Goal: Information Seeking & Learning: Learn about a topic

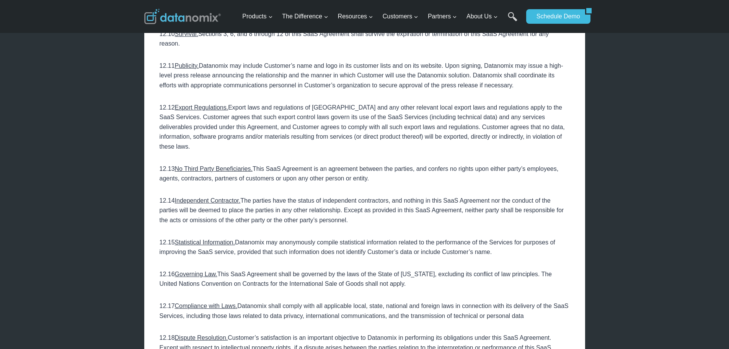
scroll to position [3980, 0]
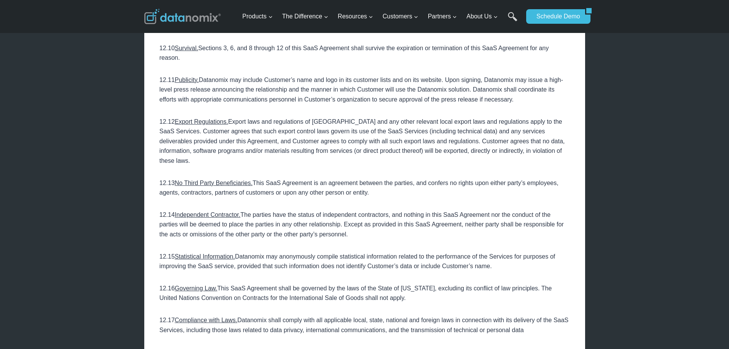
click at [208, 253] on u "Statistical Information." at bounding box center [205, 256] width 60 height 7
click at [222, 210] on p "12.14 Independent Contractor. The parties have the status of independent contra…" at bounding box center [365, 224] width 410 height 29
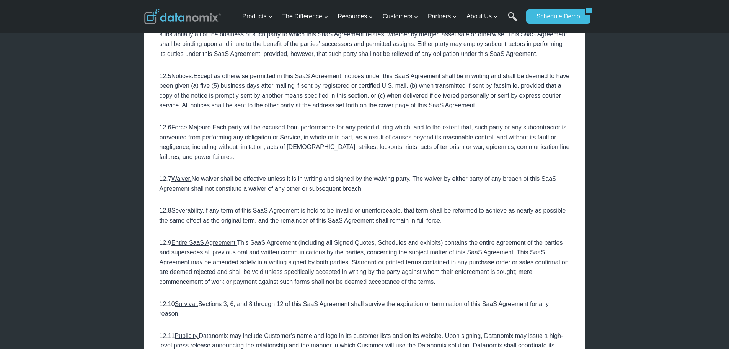
scroll to position [3712, 0]
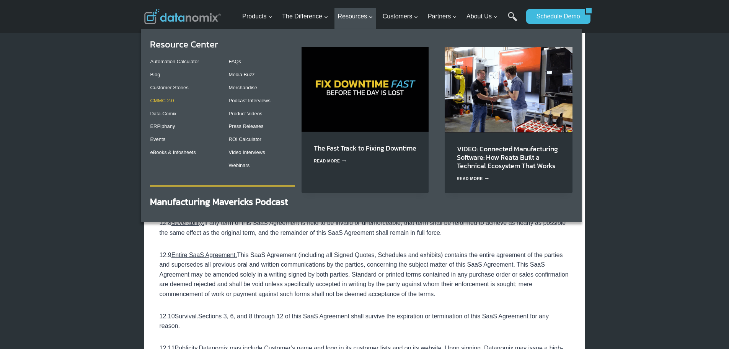
click at [170, 102] on link "CMMC 2.0" at bounding box center [162, 101] width 24 height 6
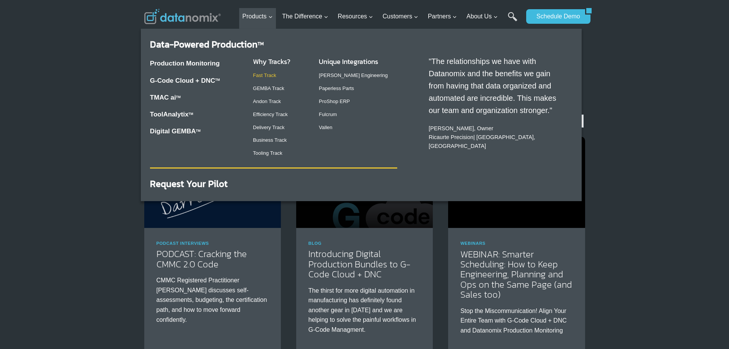
click at [268, 77] on link "Fast Track" at bounding box center [264, 75] width 23 height 6
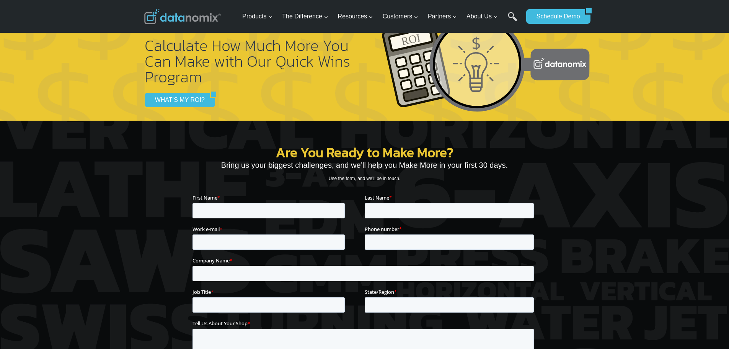
scroll to position [880, 0]
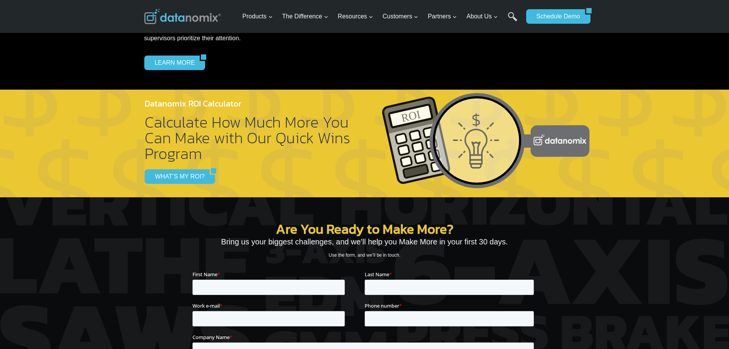
click at [198, 176] on div "Are You Ready to Make More? Bring us your biggest challenges, and we’ll help yo…" at bounding box center [365, 337] width 344 height 344
click at [168, 173] on link "WHAT’S MY ROI?" at bounding box center [177, 176] width 65 height 15
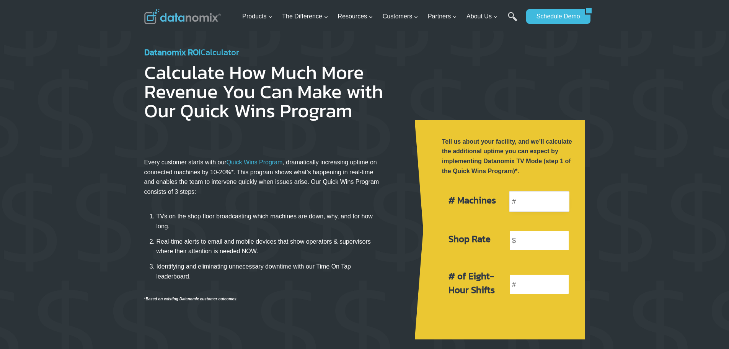
click at [545, 204] on input "number" at bounding box center [539, 201] width 60 height 21
type input "1"
click at [535, 238] on input "number" at bounding box center [539, 240] width 60 height 21
type input "10"
click at [546, 289] on input "number" at bounding box center [539, 284] width 60 height 21
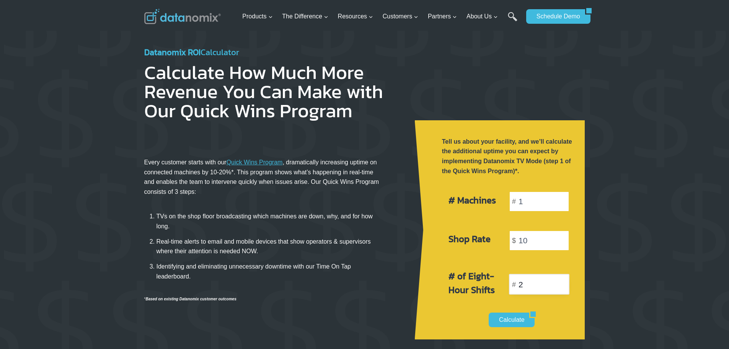
type input "2"
click at [511, 308] on div "# of Eight-Hour Shifts 2" at bounding box center [509, 284] width 140 height 49
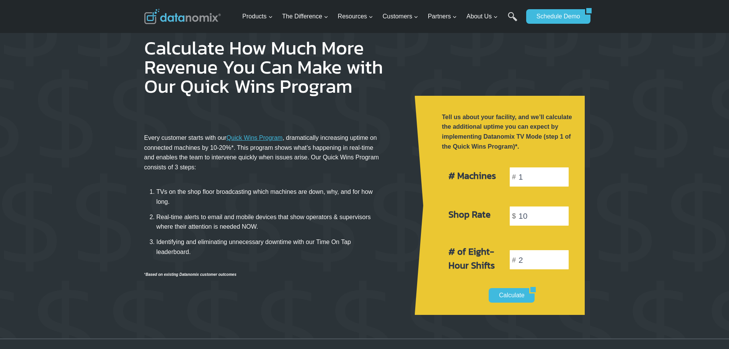
scroll to position [38, 0]
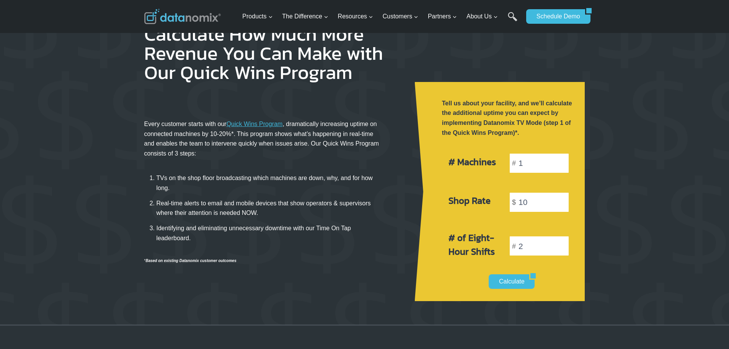
click at [493, 290] on div "Tell us about your facility, and we’ll calculate the additional uptime you can …" at bounding box center [500, 191] width 170 height 219
click at [496, 288] on link "Calculate" at bounding box center [509, 281] width 41 height 15
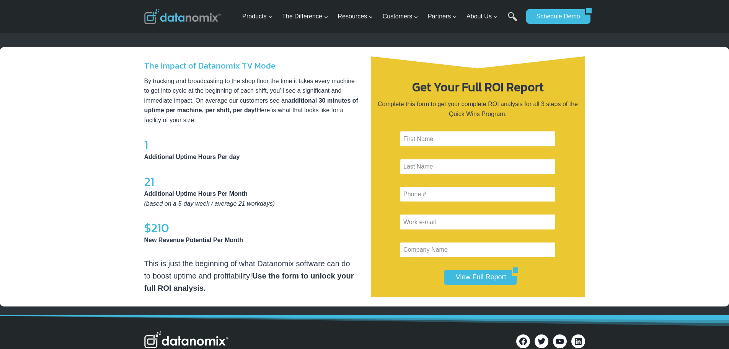
scroll to position [334, 0]
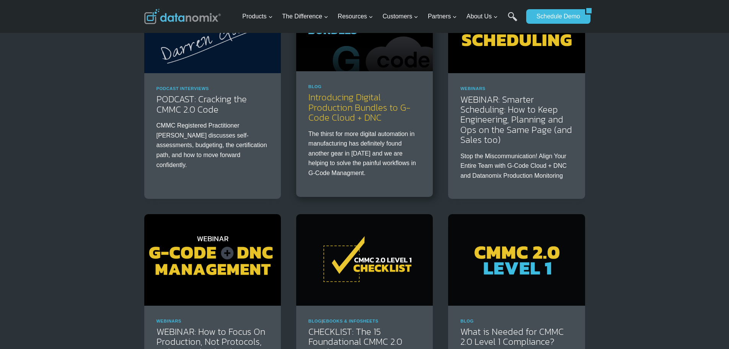
scroll to position [306, 0]
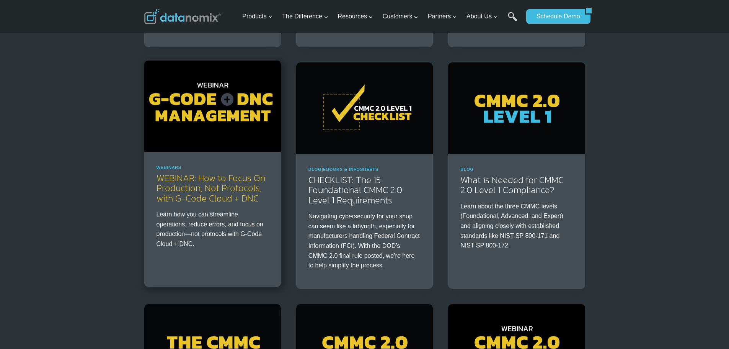
click at [188, 183] on link "WEBINAR: How to Focus On Production, Not Protocols, with G-Code Cloud + DNC" at bounding box center [211, 188] width 109 height 34
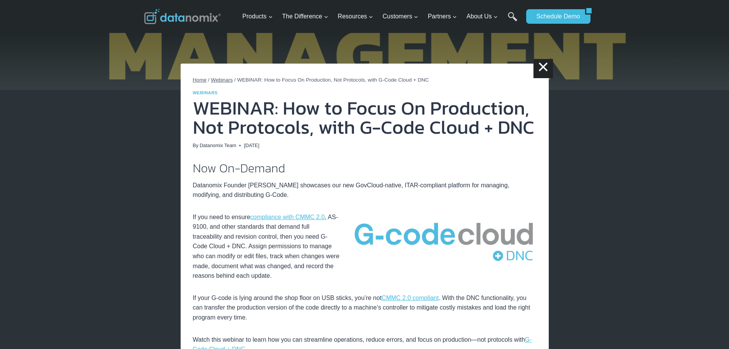
scroll to position [13, 0]
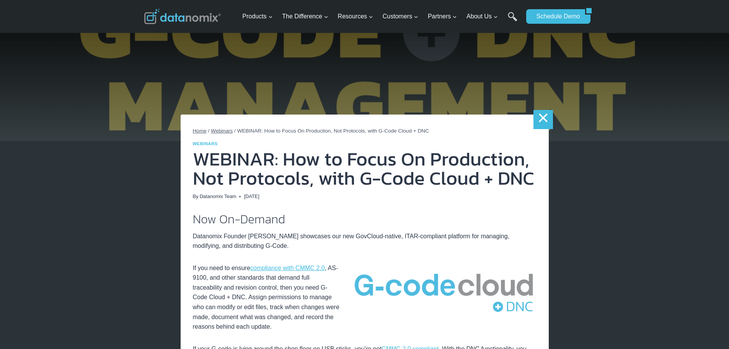
click at [547, 113] on link "×" at bounding box center [543, 119] width 19 height 19
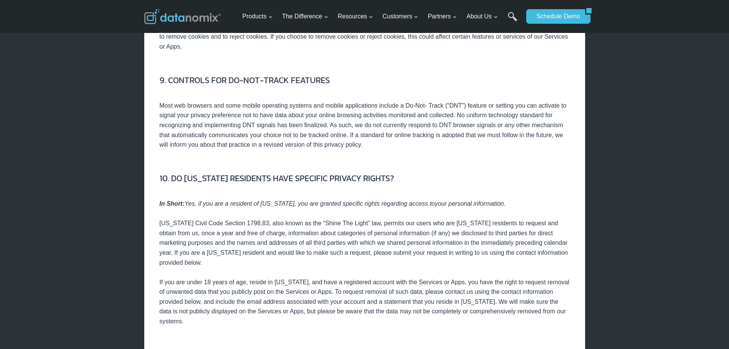
scroll to position [1875, 0]
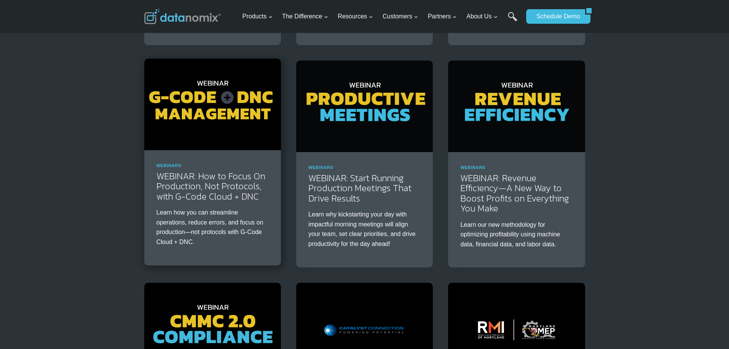
scroll to position [421, 0]
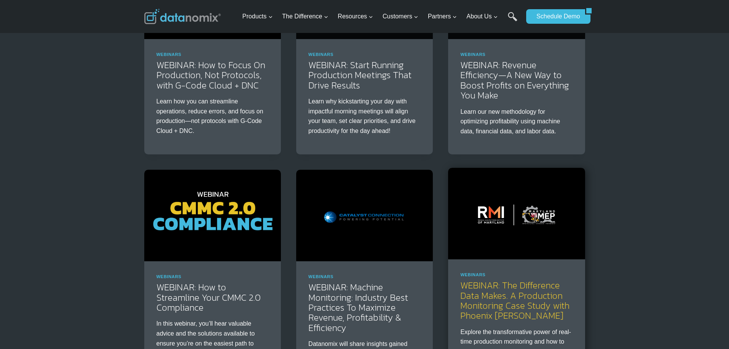
click at [476, 296] on link "WEBINAR: The Difference Data Makes. A Production Monitoring Case Study with Pho…" at bounding box center [514, 300] width 109 height 44
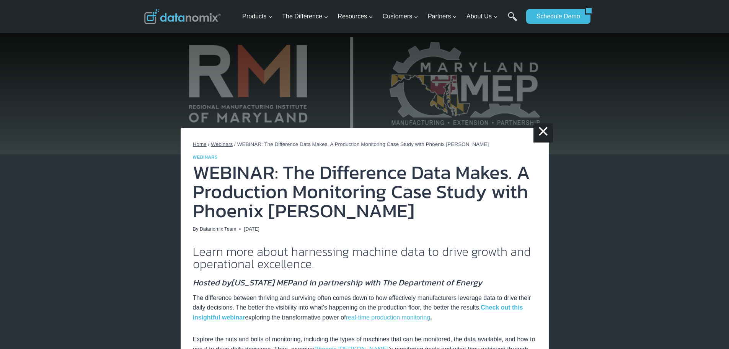
drag, startPoint x: 686, startPoint y: 163, endPoint x: 674, endPoint y: 10, distance: 153.5
click at [696, 135] on img at bounding box center [364, 77] width 729 height 154
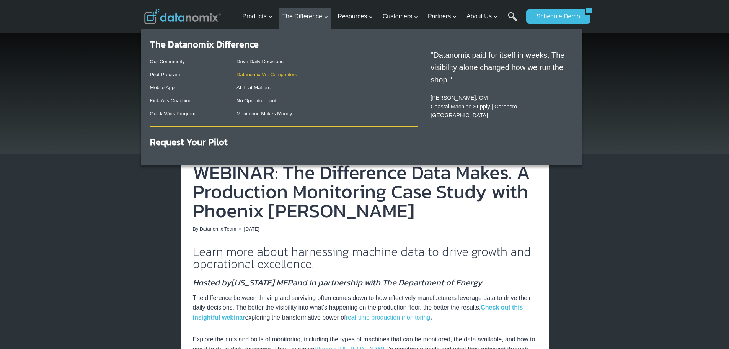
click at [271, 77] on link "Datanomix Vs. Competitors" at bounding box center [267, 75] width 60 height 6
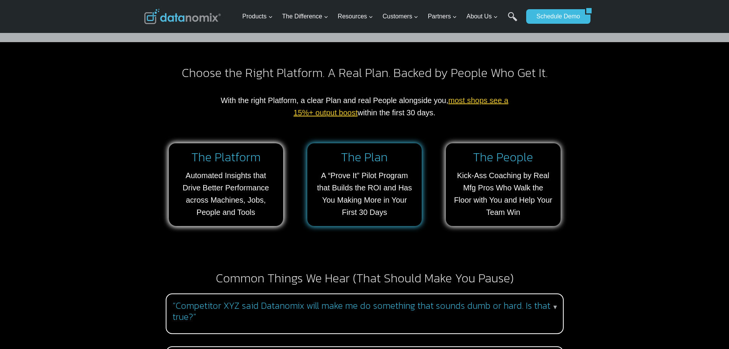
scroll to position [525, 0]
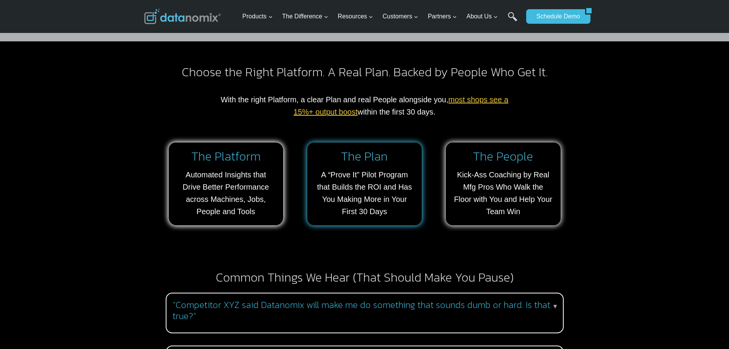
click at [355, 175] on link at bounding box center [364, 183] width 114 height 83
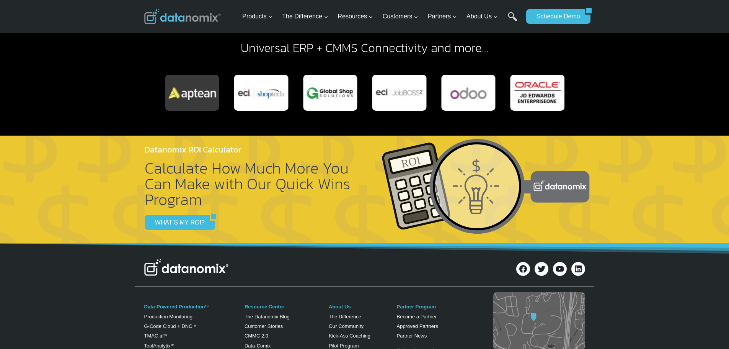
scroll to position [1348, 0]
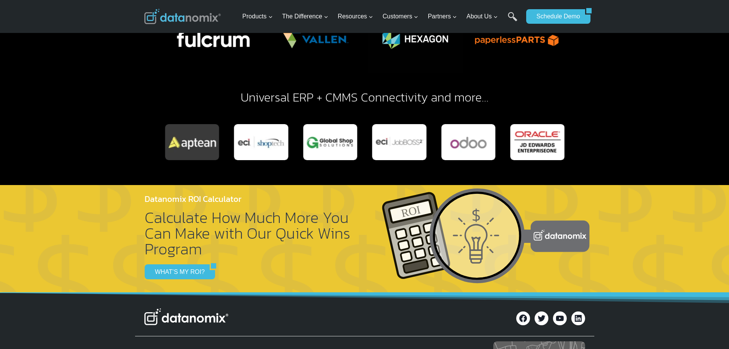
click at [486, 134] on div "Photo Gallery Carousel" at bounding box center [365, 142] width 400 height 36
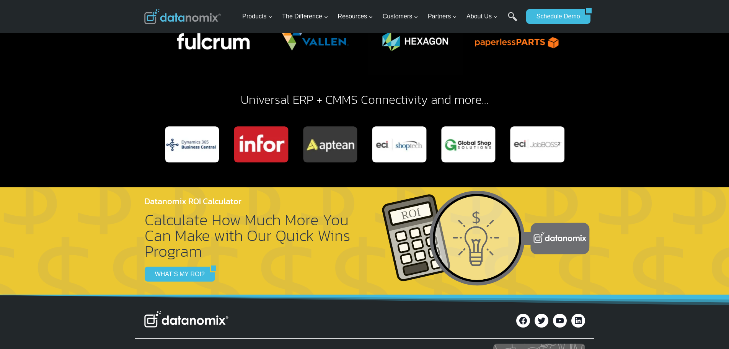
scroll to position [1194, 0]
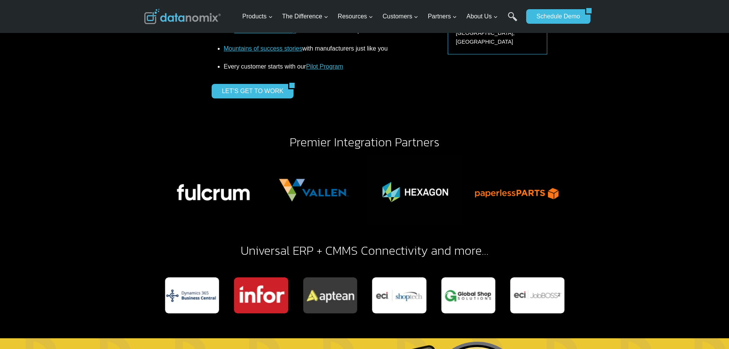
click at [361, 196] on img "2 of 6" at bounding box center [313, 189] width 95 height 71
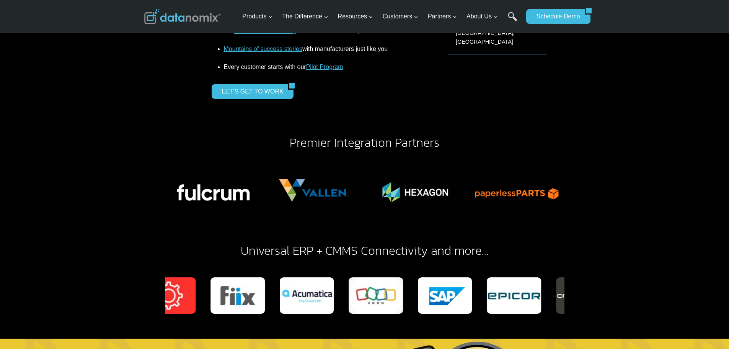
drag, startPoint x: 409, startPoint y: 284, endPoint x: 232, endPoint y: 297, distance: 177.6
click at [232, 297] on img "4 of 19" at bounding box center [237, 295] width 54 height 36
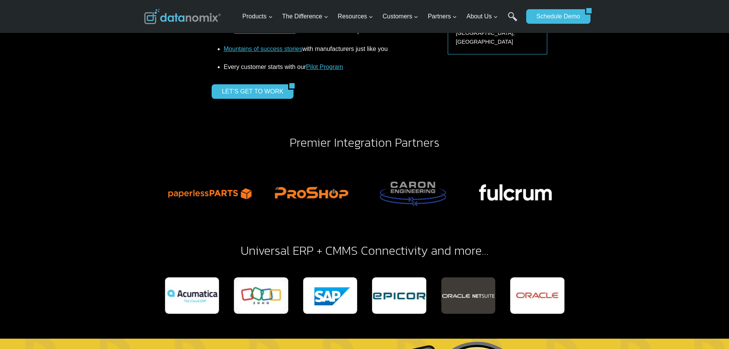
drag, startPoint x: 447, startPoint y: 189, endPoint x: 140, endPoint y: 201, distance: 307.2
click at [140, 201] on div "Premier Integration Partners Universal ERP + CMMS Connectivity and more…" at bounding box center [364, 227] width 459 height 221
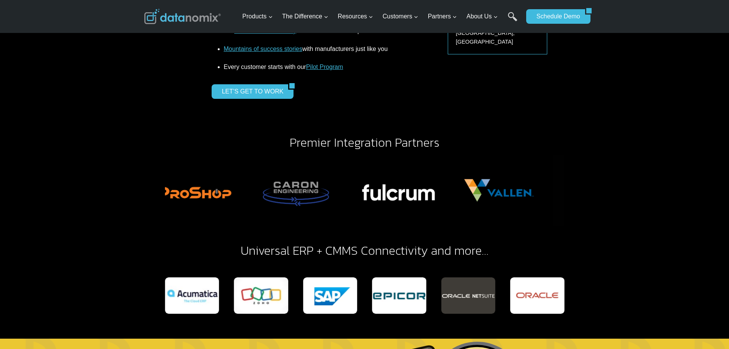
drag, startPoint x: 480, startPoint y: 194, endPoint x: 38, endPoint y: 196, distance: 442.1
click at [62, 196] on div "Premier Integration Partners Universal ERP + CMMS Connectivity and more…" at bounding box center [364, 227] width 729 height 221
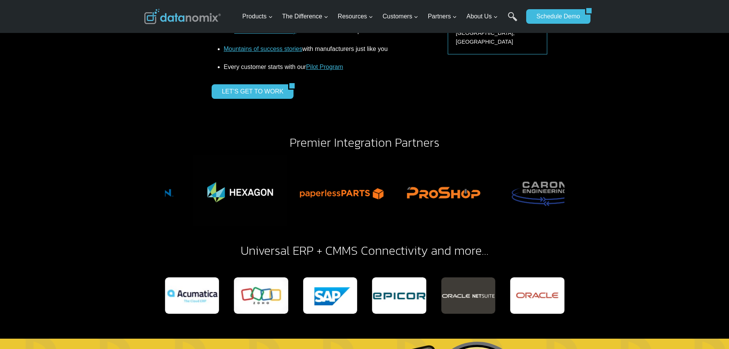
drag, startPoint x: 467, startPoint y: 201, endPoint x: -24, endPoint y: 207, distance: 491.5
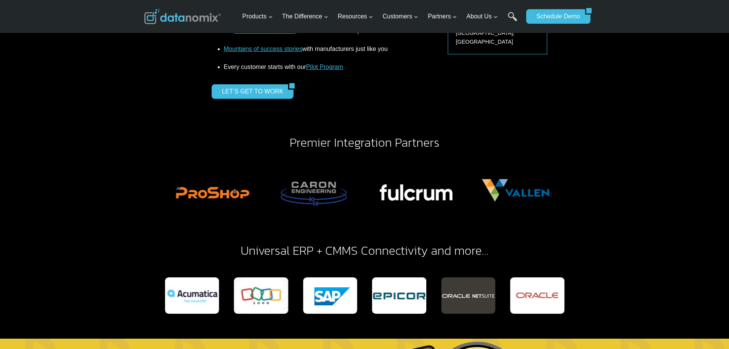
drag, startPoint x: 503, startPoint y: 302, endPoint x: -115, endPoint y: 268, distance: 618.6
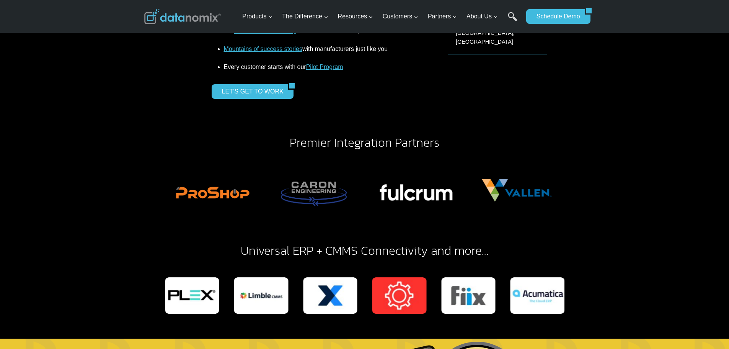
drag, startPoint x: 134, startPoint y: 275, endPoint x: -209, endPoint y: 262, distance: 342.8
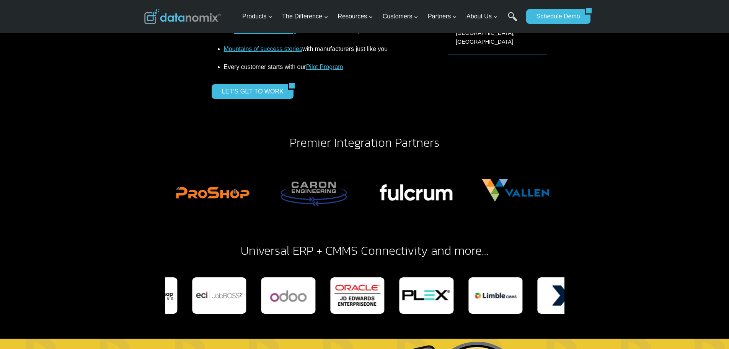
drag, startPoint x: 531, startPoint y: 296, endPoint x: -735, endPoint y: 160, distance: 1273.0
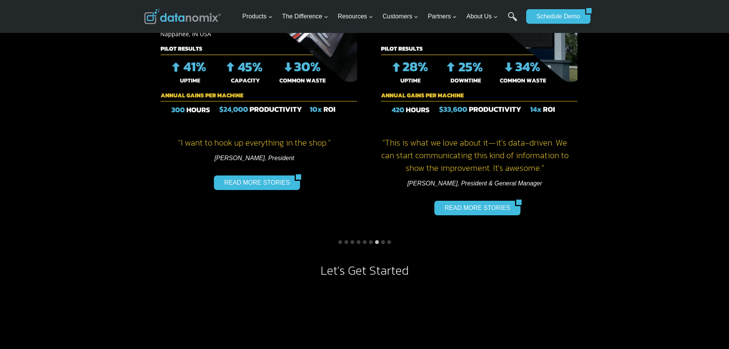
scroll to position [665, 0]
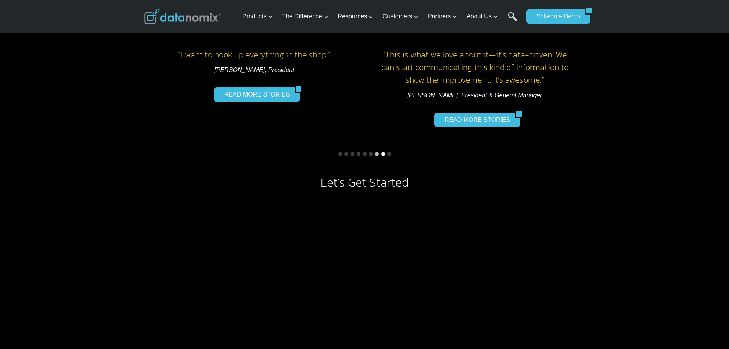
click at [383, 155] on button "Go to slide 8" at bounding box center [383, 154] width 4 height 4
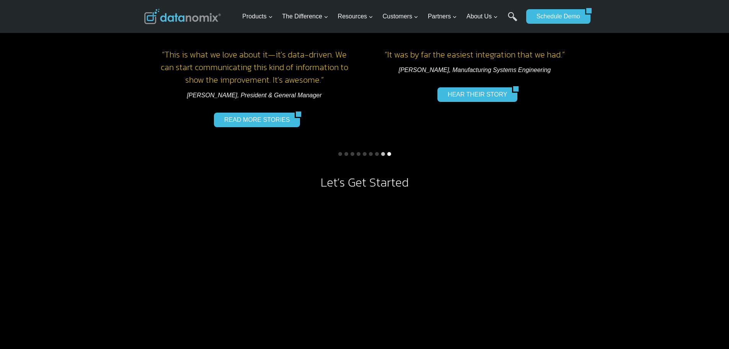
click at [389, 152] on button "Go to slide 9" at bounding box center [389, 154] width 4 height 4
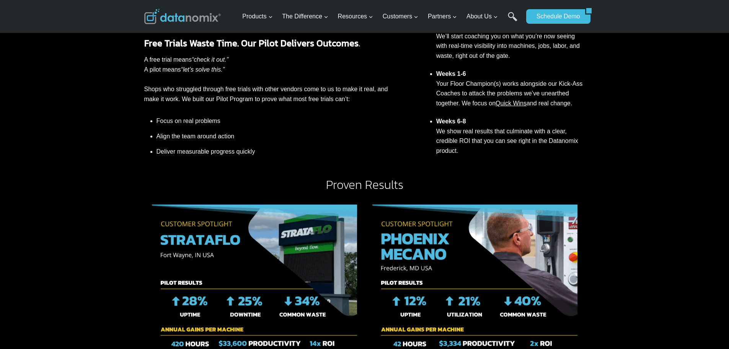
scroll to position [344, 0]
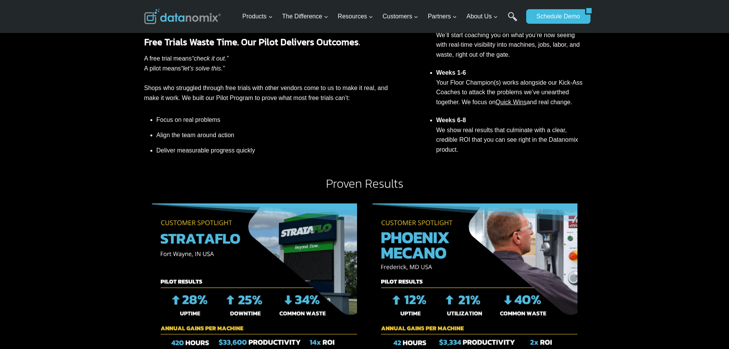
drag, startPoint x: 734, startPoint y: 10, endPoint x: 229, endPoint y: 139, distance: 521.6
click at [229, 139] on li "Align the team around action" at bounding box center [275, 134] width 237 height 15
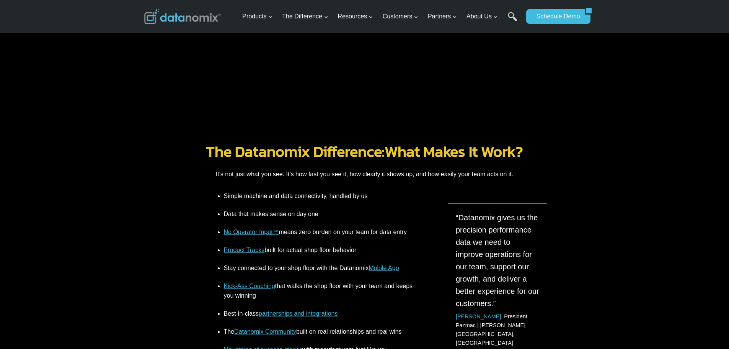
scroll to position [898, 0]
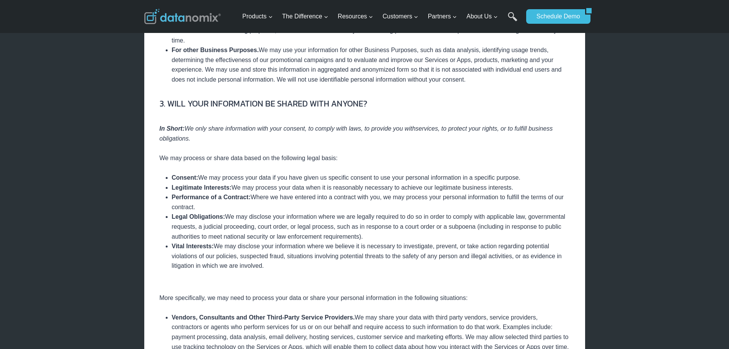
scroll to position [689, 0]
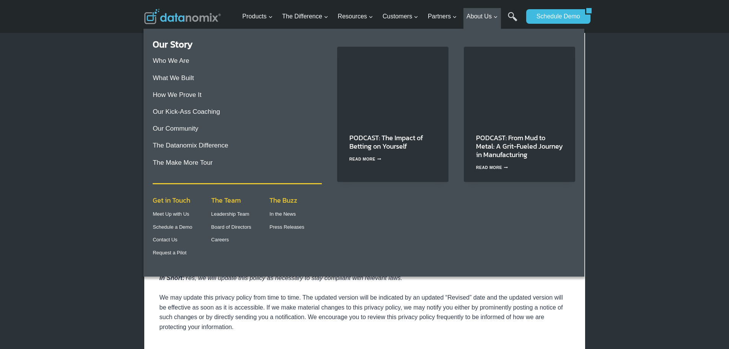
scroll to position [1952, 0]
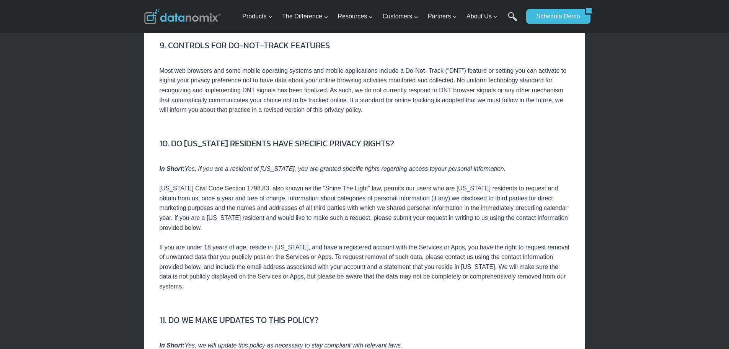
scroll to position [1914, 0]
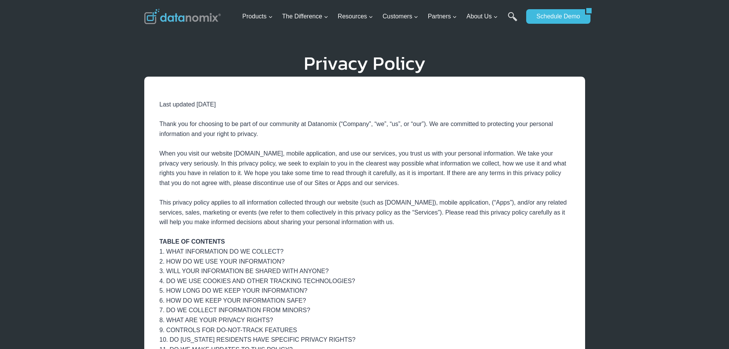
drag, startPoint x: 417, startPoint y: 248, endPoint x: 402, endPoint y: 113, distance: 135.6
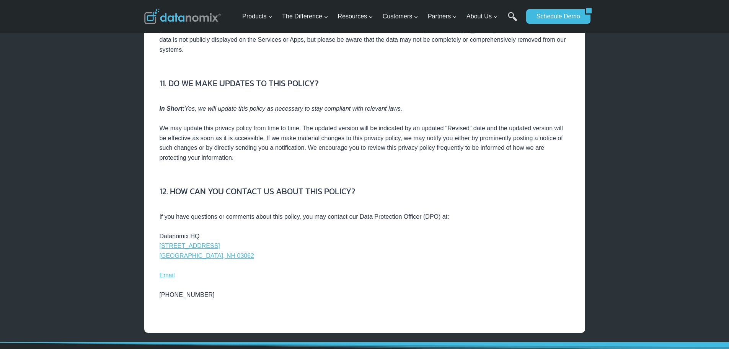
scroll to position [2143, 0]
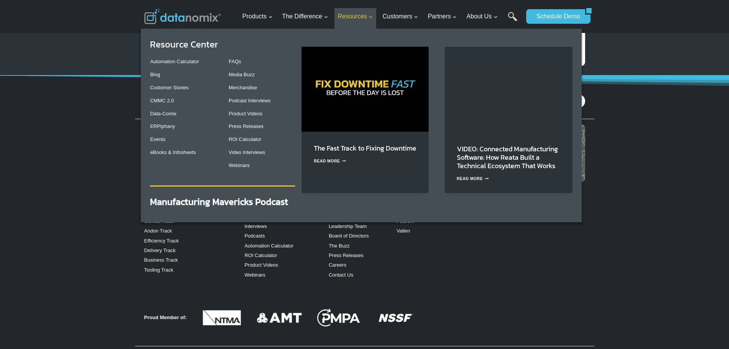
scroll to position [2452, 0]
